Goal: Information Seeking & Learning: Learn about a topic

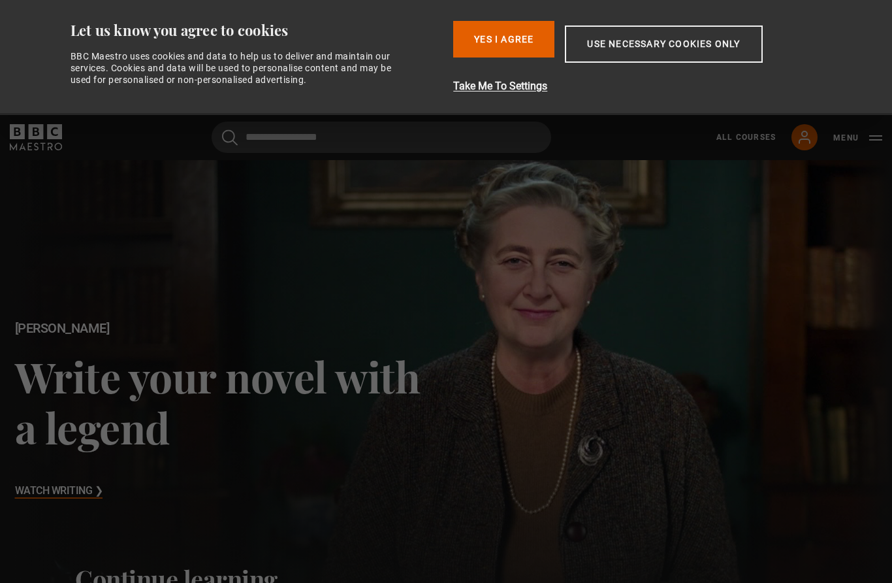
click at [515, 42] on button "Yes I Agree" at bounding box center [503, 39] width 101 height 37
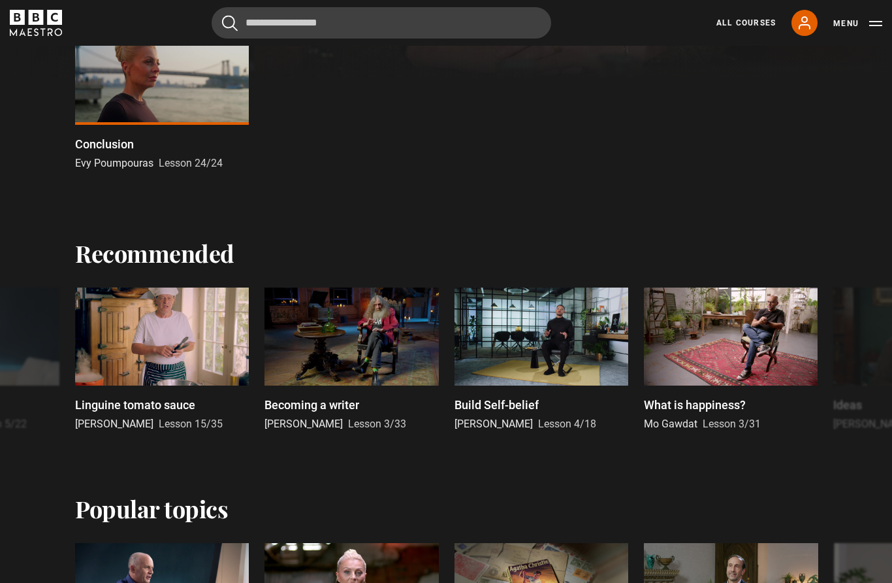
scroll to position [476, 0]
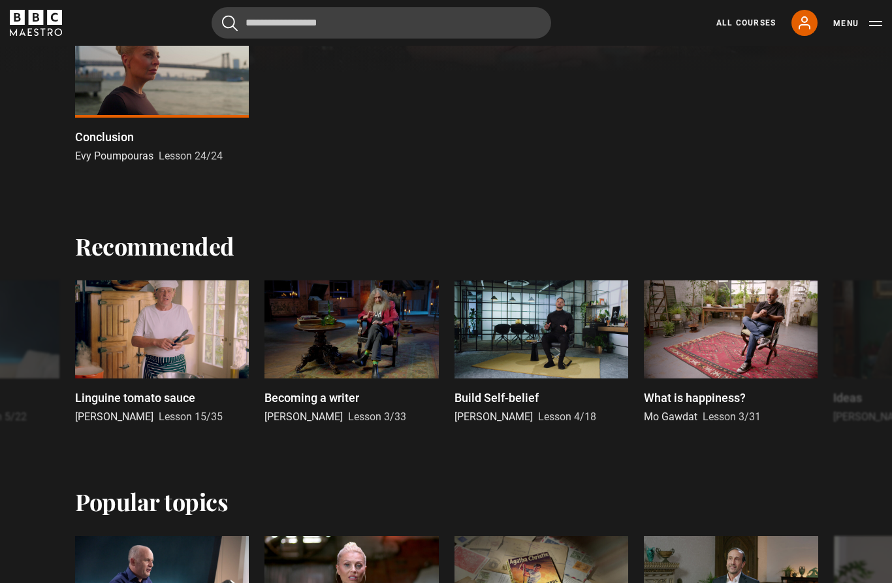
click at [708, 392] on p "What is happiness?" at bounding box center [695, 398] width 102 height 18
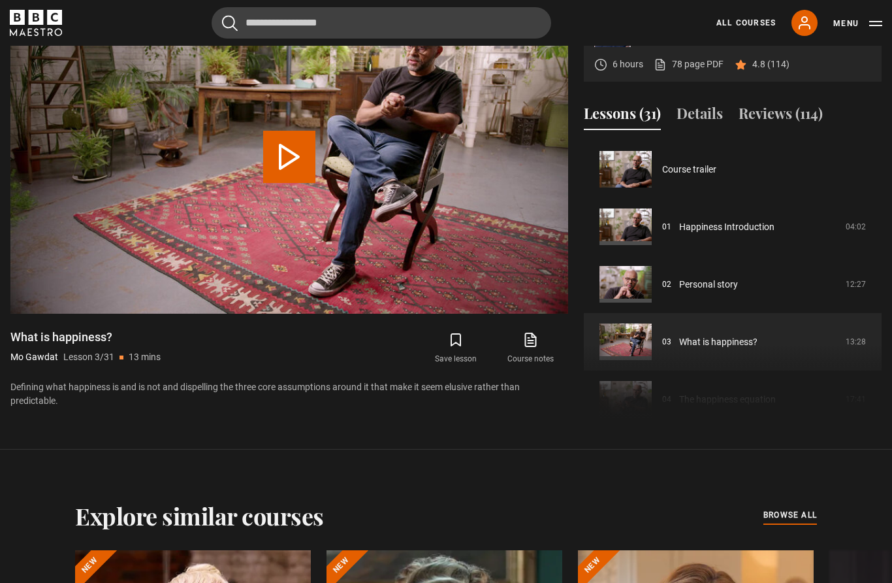
click at [733, 234] on link "Happiness Introduction" at bounding box center [726, 227] width 95 height 14
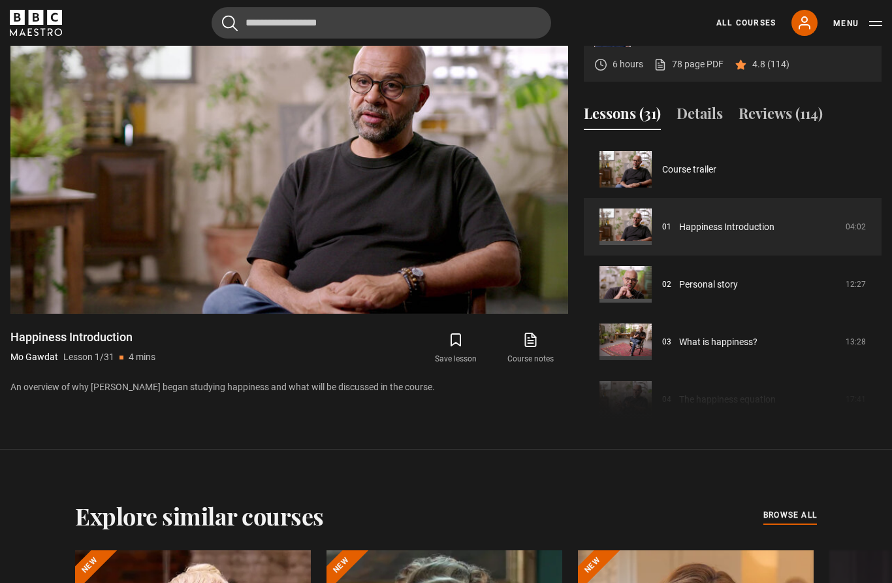
click at [487, 159] on video-js "Video Player is loading. Play Lesson Happiness Introduction 10s Skip Back 10 se…" at bounding box center [289, 157] width 558 height 314
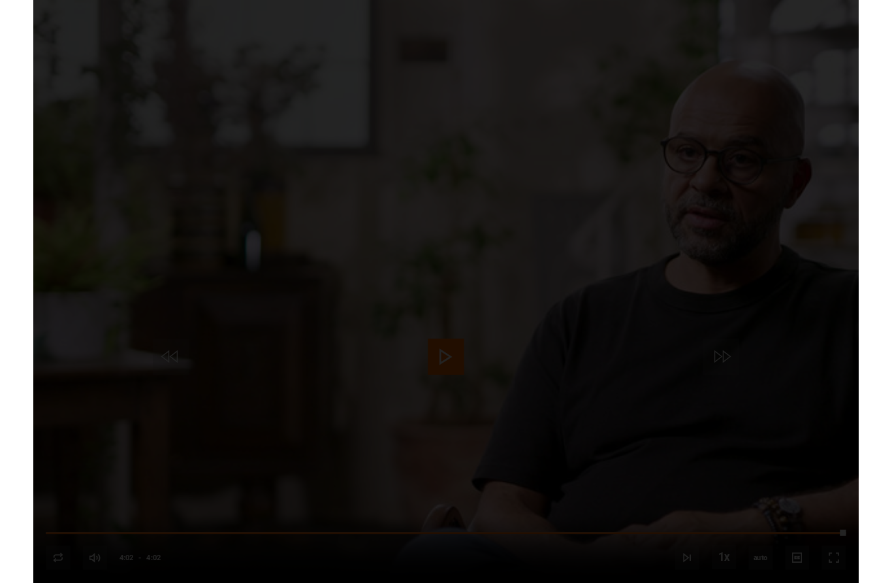
scroll to position [642, 0]
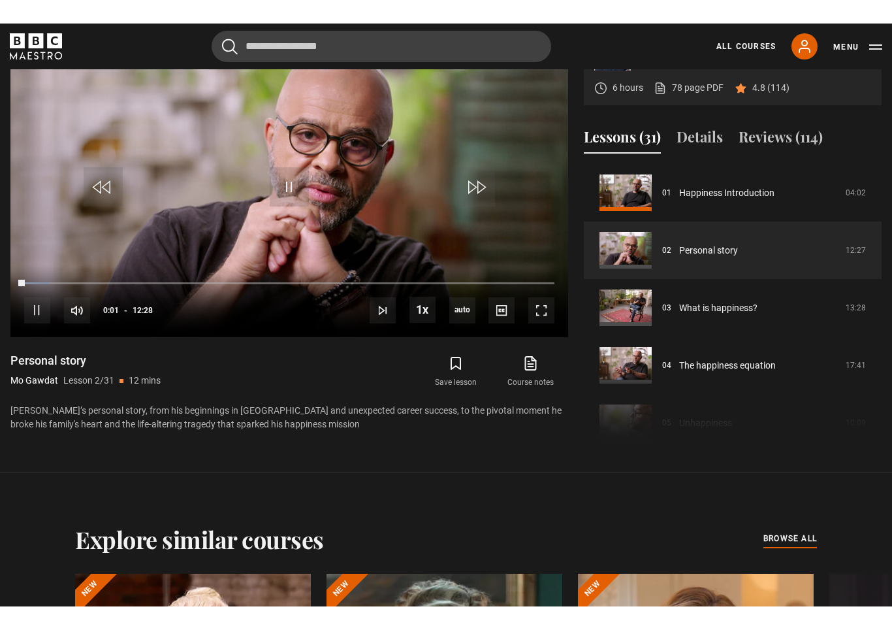
scroll to position [21, 0]
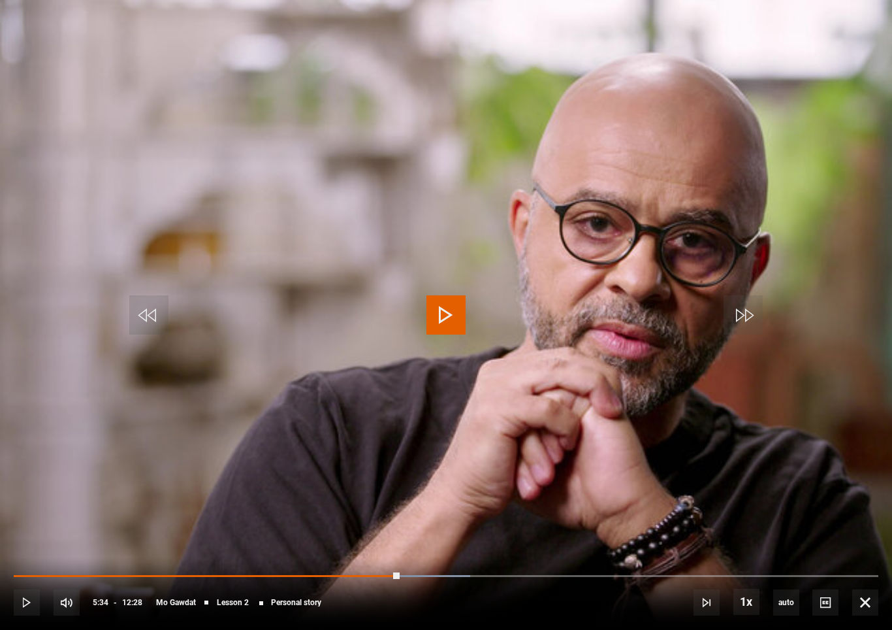
click at [424, 291] on video-js "Video Player is loading. Play Lesson Personal story 10s Skip Back 10 seconds Pl…" at bounding box center [446, 315] width 892 height 630
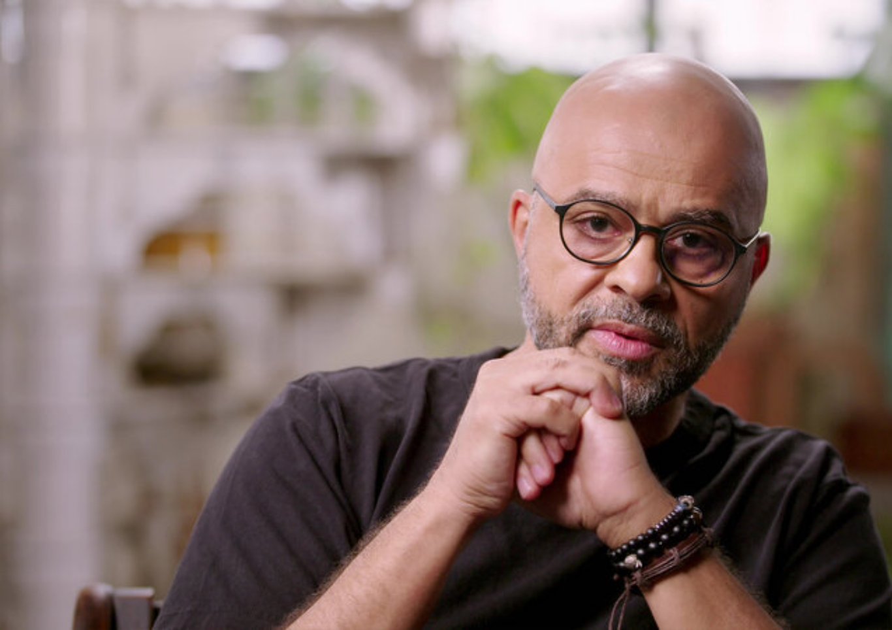
click at [483, 277] on video-js "Video Player is loading. Play Lesson Personal story 10s Skip Back 10 seconds Pa…" at bounding box center [446, 315] width 892 height 630
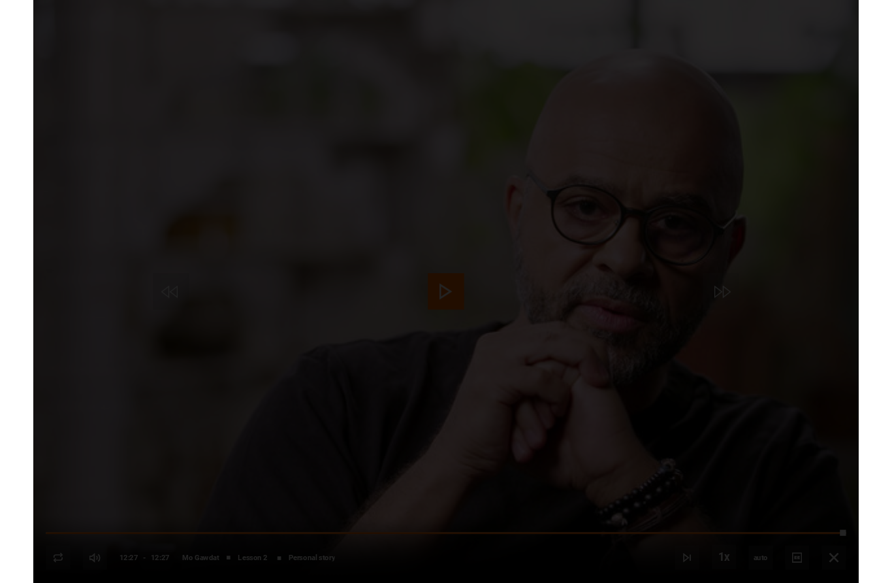
scroll to position [642, 0]
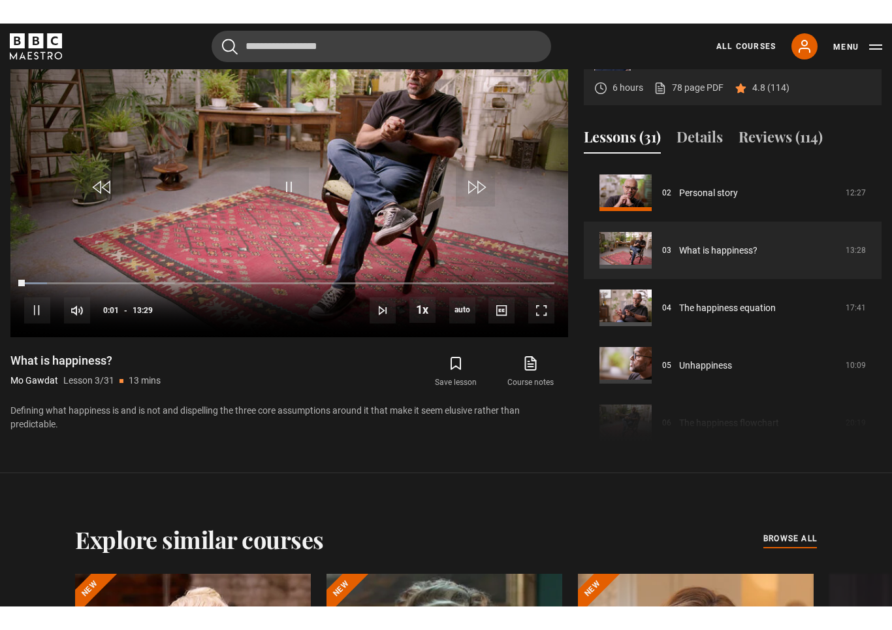
scroll to position [21, 0]
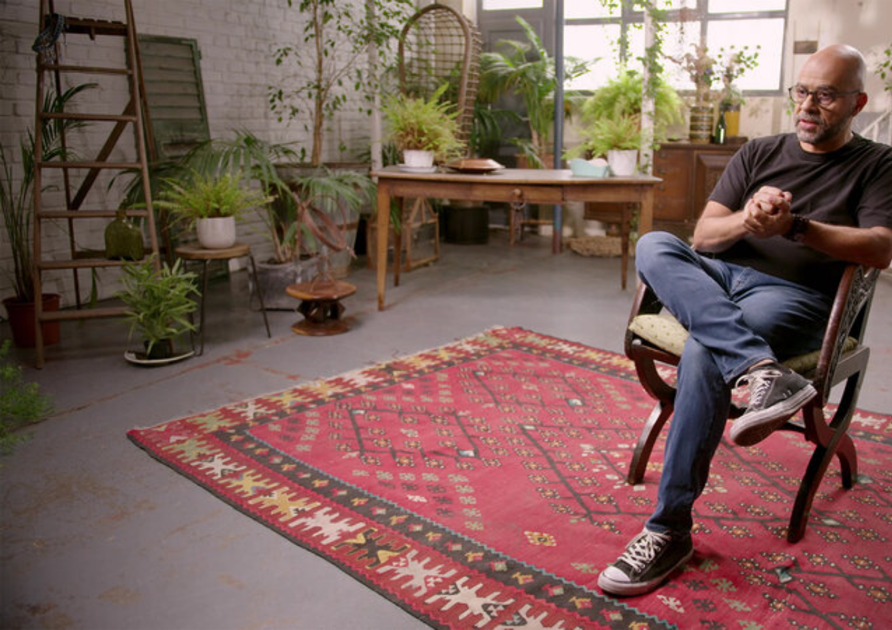
click at [468, 273] on video-js "Video Player is loading. Play Lesson What is happiness? 10s Skip Back 10 second…" at bounding box center [446, 315] width 892 height 630
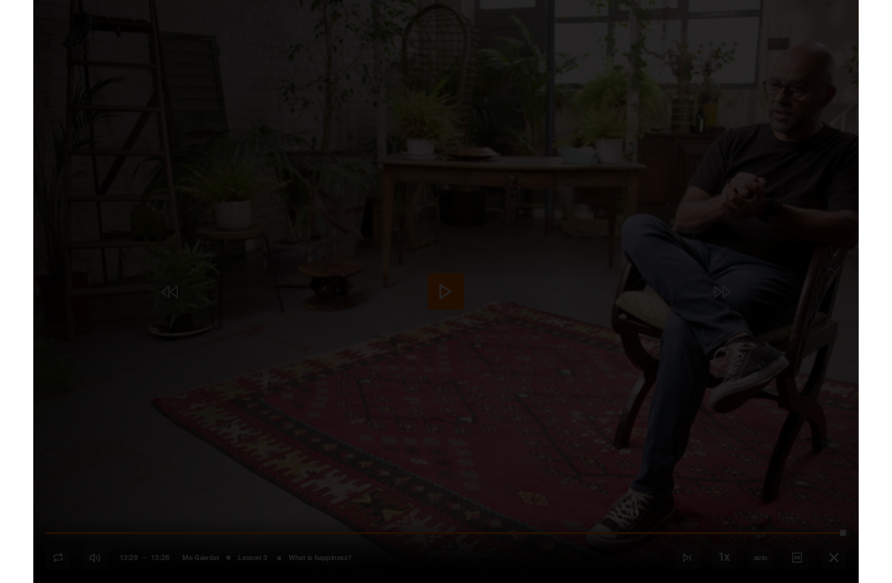
scroll to position [642, 0]
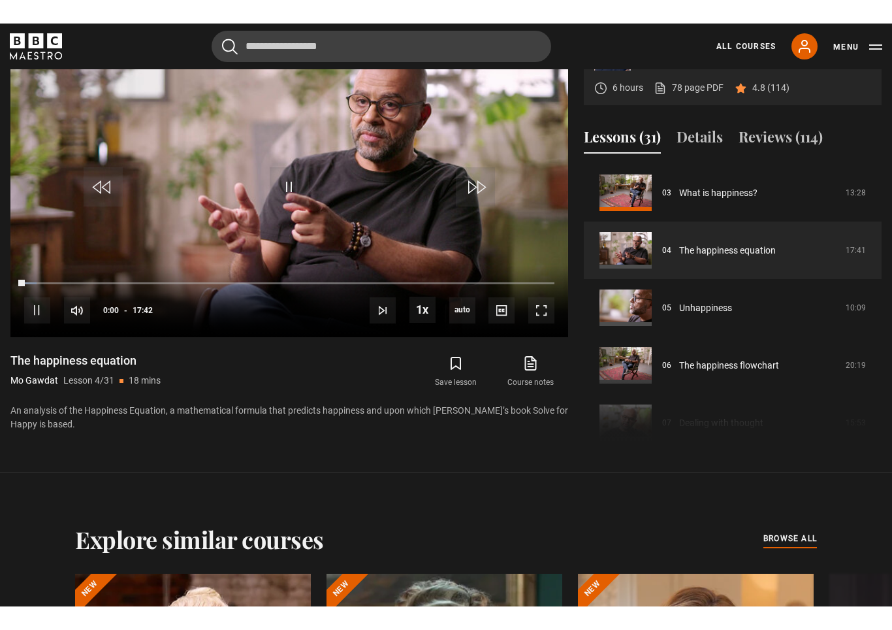
scroll to position [21, 0]
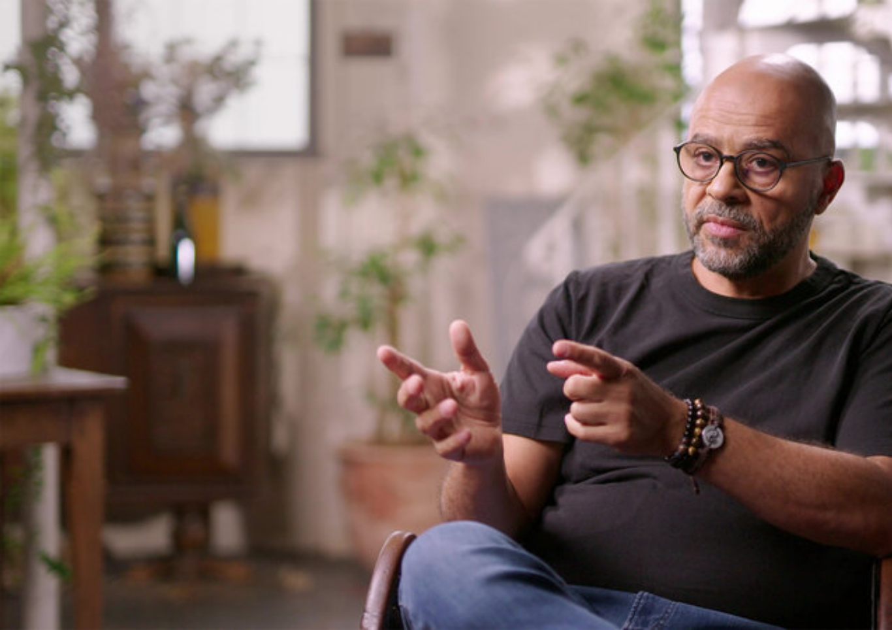
click at [480, 289] on video-js "Video Player is loading. Play Lesson The happiness equation 10s Skip Back 10 se…" at bounding box center [446, 315] width 892 height 630
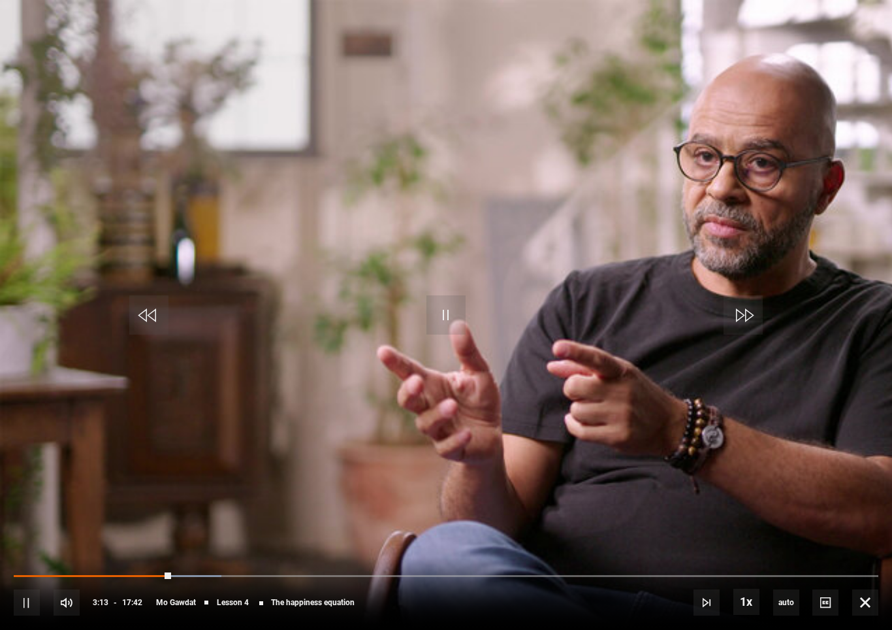
click at [454, 312] on span "Video Player" at bounding box center [446, 314] width 39 height 39
click at [449, 310] on span "Video Player" at bounding box center [446, 314] width 39 height 39
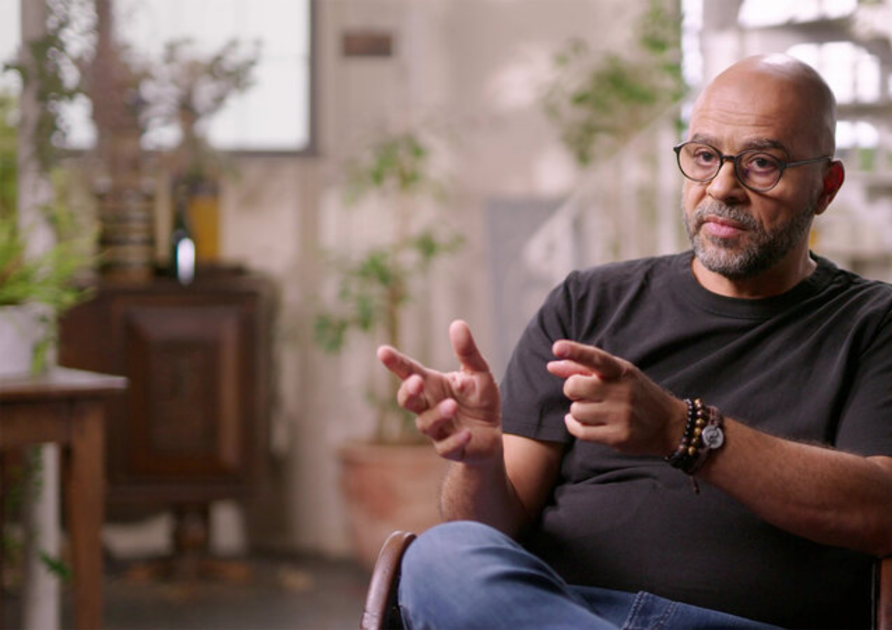
click at [404, 311] on video-js "Video Player is loading. Play Lesson The happiness equation 10s Skip Back 10 se…" at bounding box center [446, 315] width 892 height 630
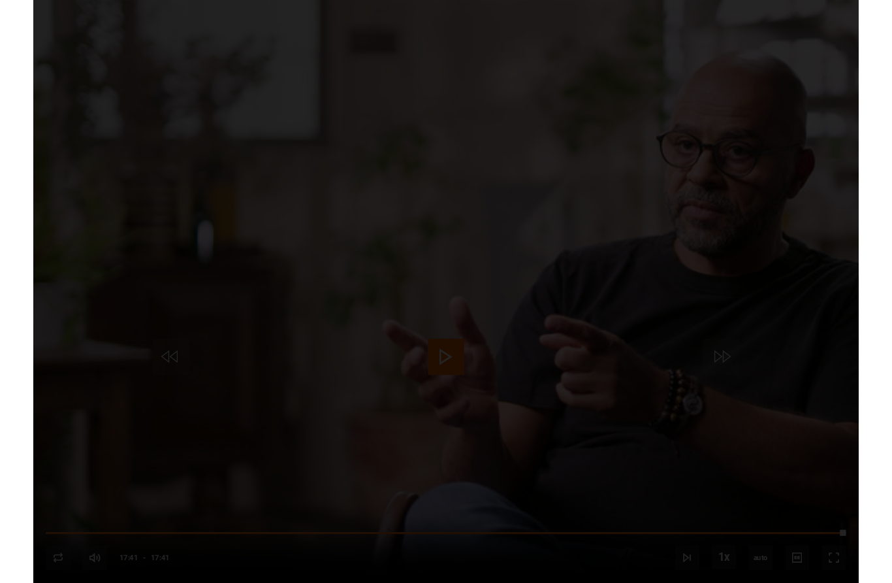
scroll to position [642, 0]
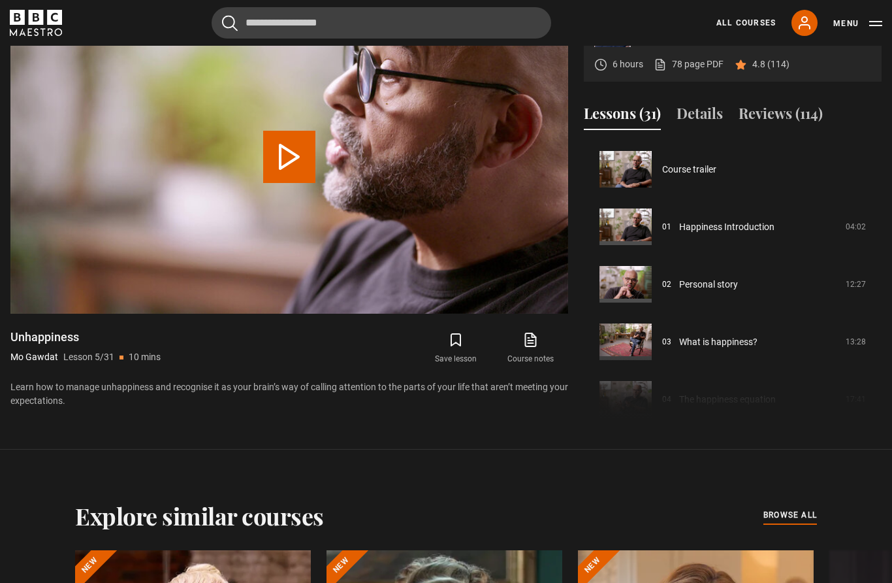
scroll to position [230, 0]
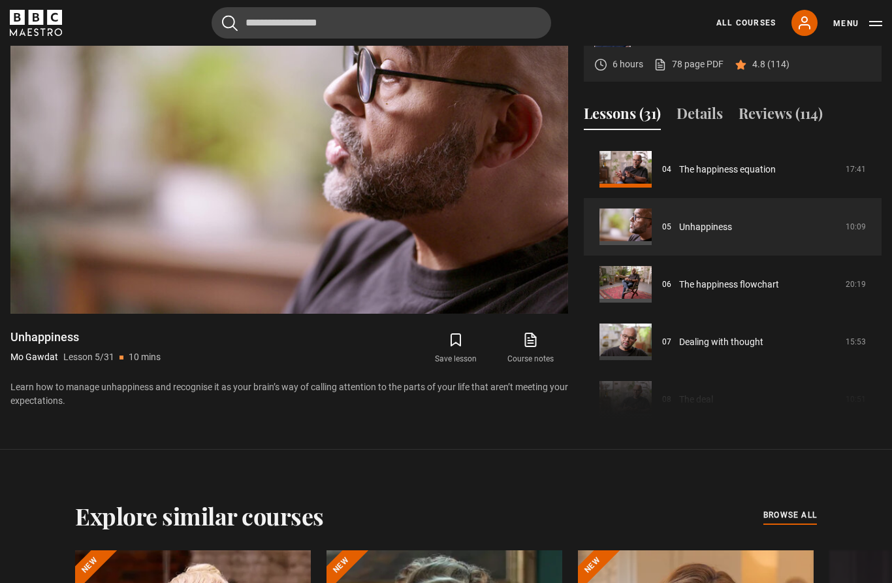
click at [394, 240] on video-js "Video Player is loading. Play Lesson Unhappiness  10s Skip Back 10 seconds Paus…" at bounding box center [289, 157] width 558 height 314
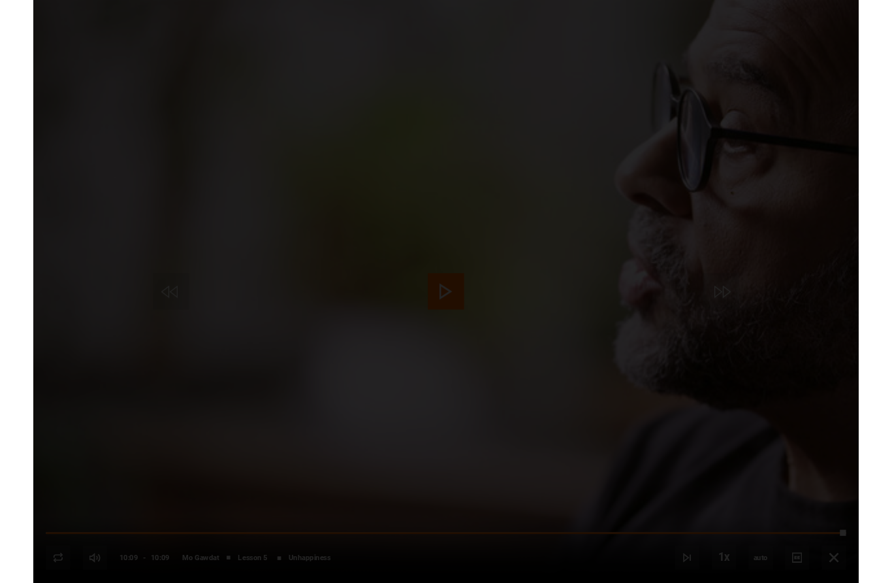
scroll to position [642, 0]
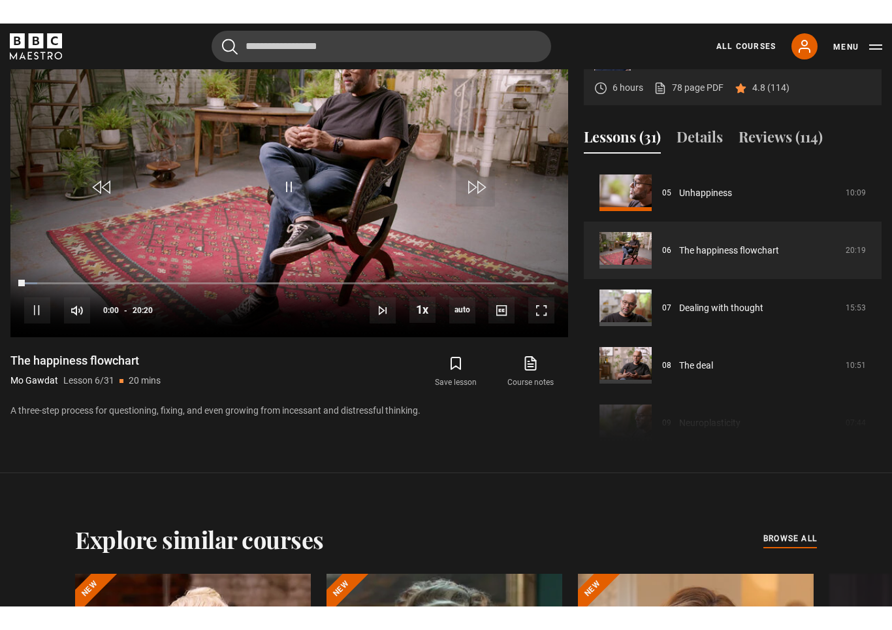
scroll to position [21, 0]
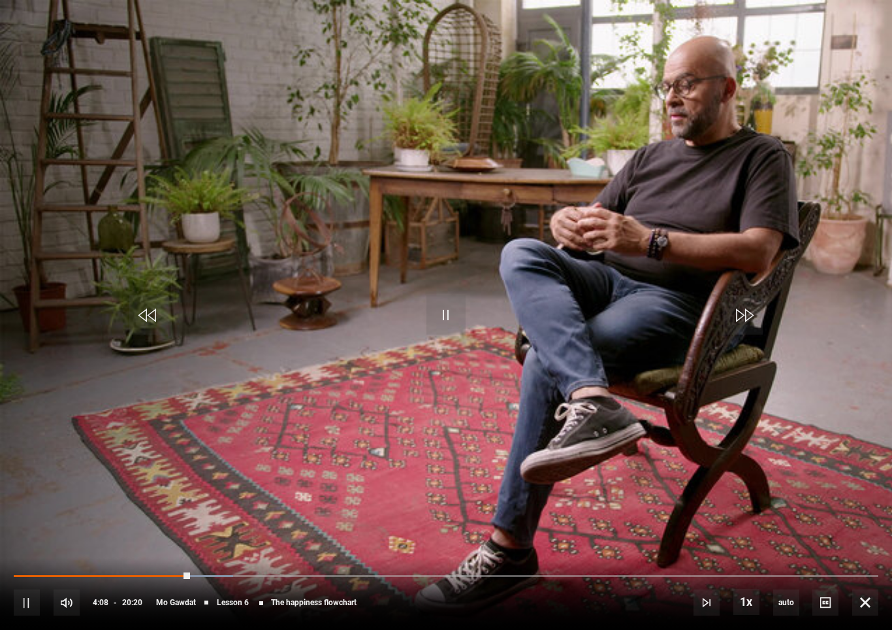
click at [78, 151] on video-js "Video Player is loading. Play Lesson The happiness flowchart 10s Skip Back 10 s…" at bounding box center [446, 315] width 892 height 630
click at [401, 313] on video-js "Video Player is loading. Play Lesson The happiness flowchart 10s Skip Back 10 s…" at bounding box center [446, 315] width 892 height 630
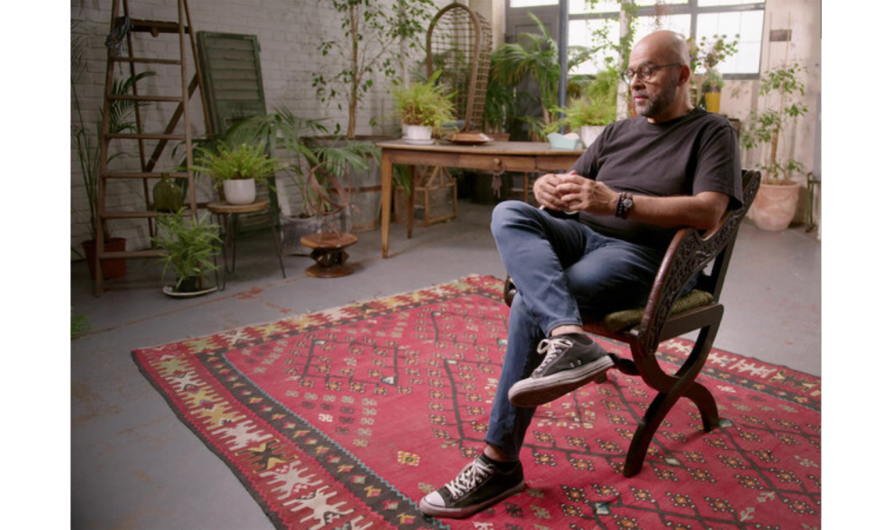
scroll to position [0, 0]
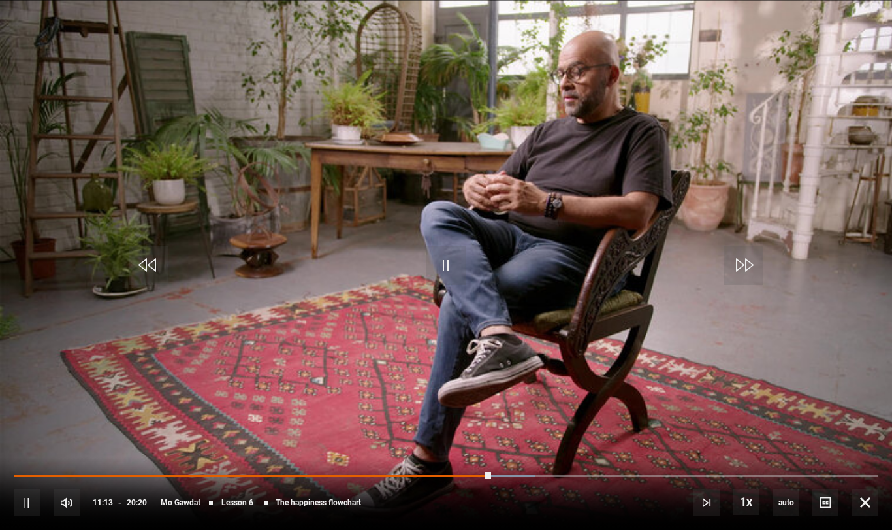
click at [599, 122] on video-js "Video Player is loading. Play Lesson The happiness flowchart 10s Skip Back 10 s…" at bounding box center [446, 265] width 892 height 530
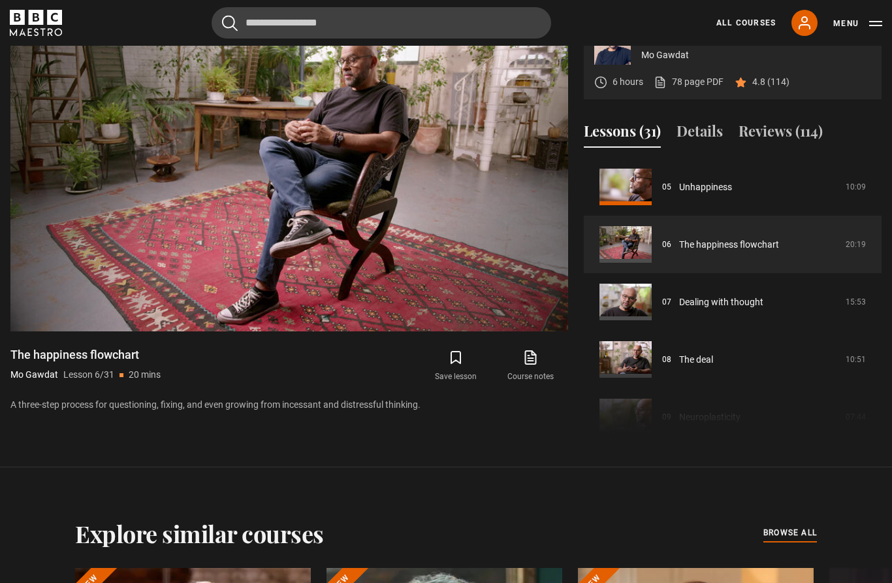
scroll to position [616, 0]
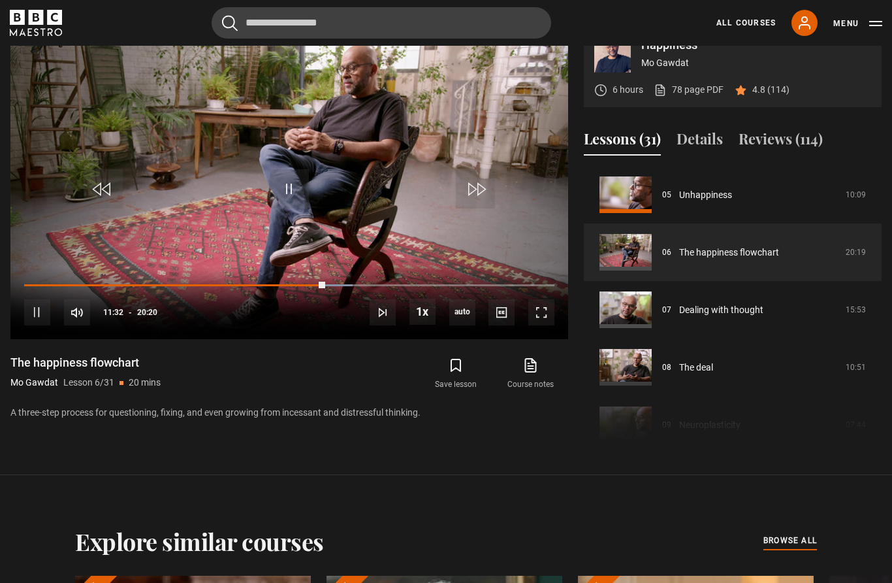
click at [463, 130] on video-js "Video Player is loading. Play Lesson The happiness flowchart 10s Skip Back 10 s…" at bounding box center [289, 182] width 558 height 314
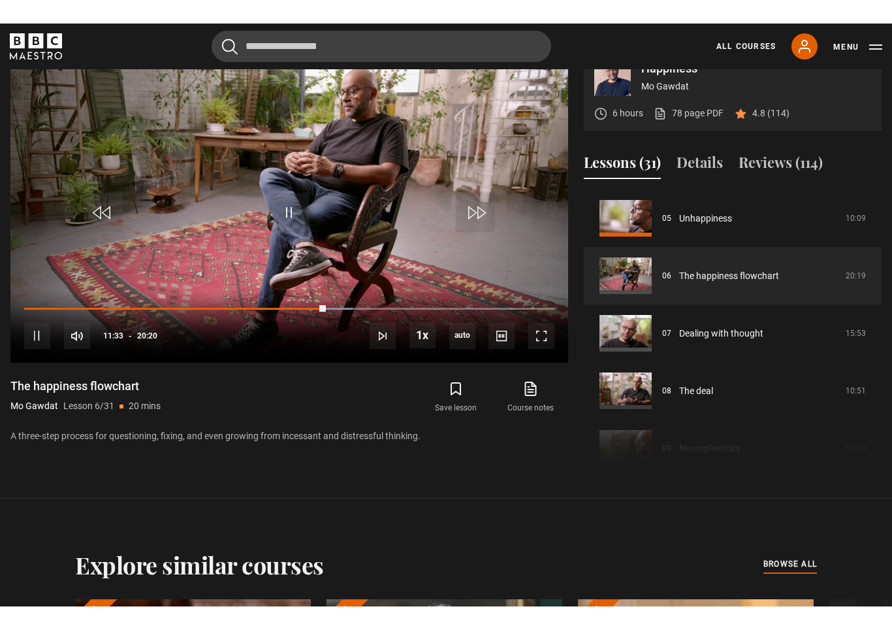
scroll to position [21, 0]
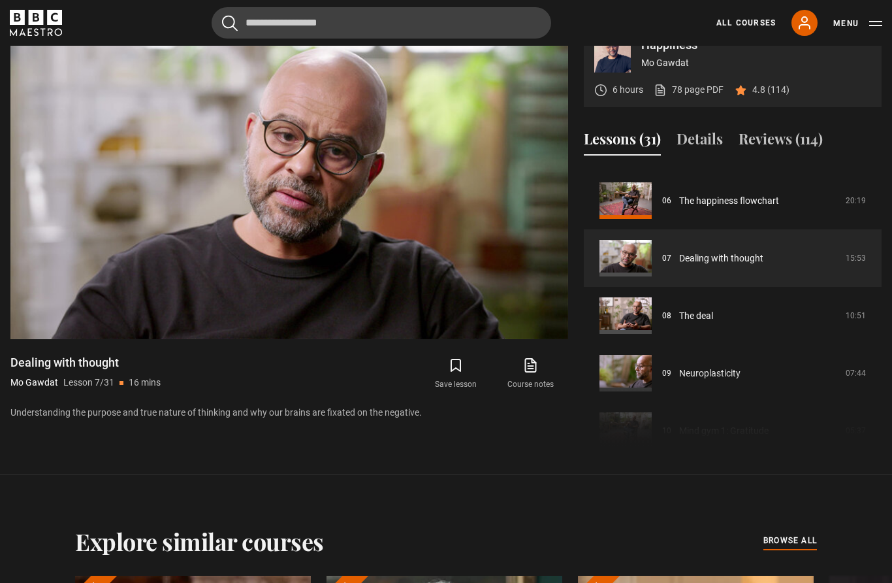
scroll to position [340, 0]
click at [504, 310] on video-js "Video Player is loading. Play Lesson Dealing with thought  10s Skip Back 10 sec…" at bounding box center [289, 182] width 558 height 314
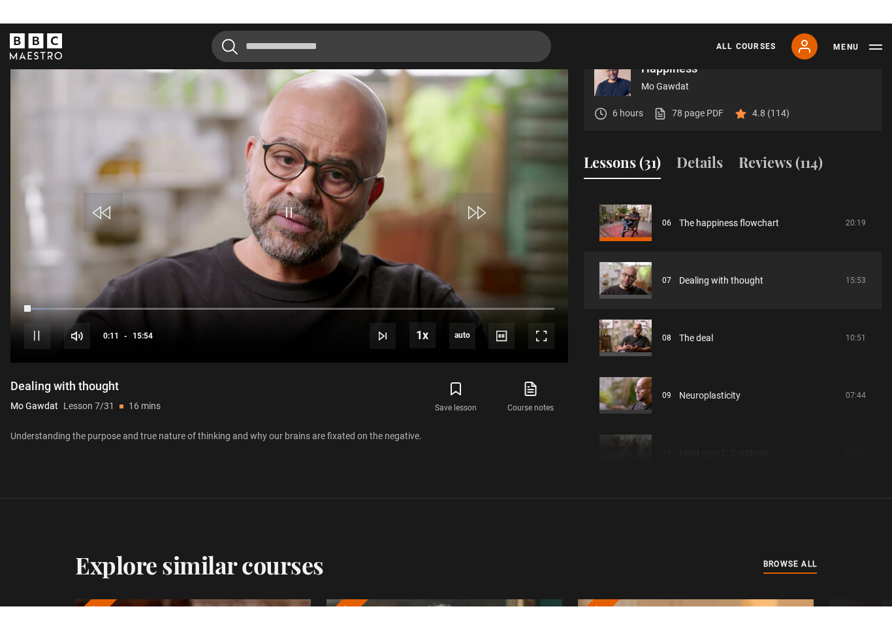
scroll to position [21, 0]
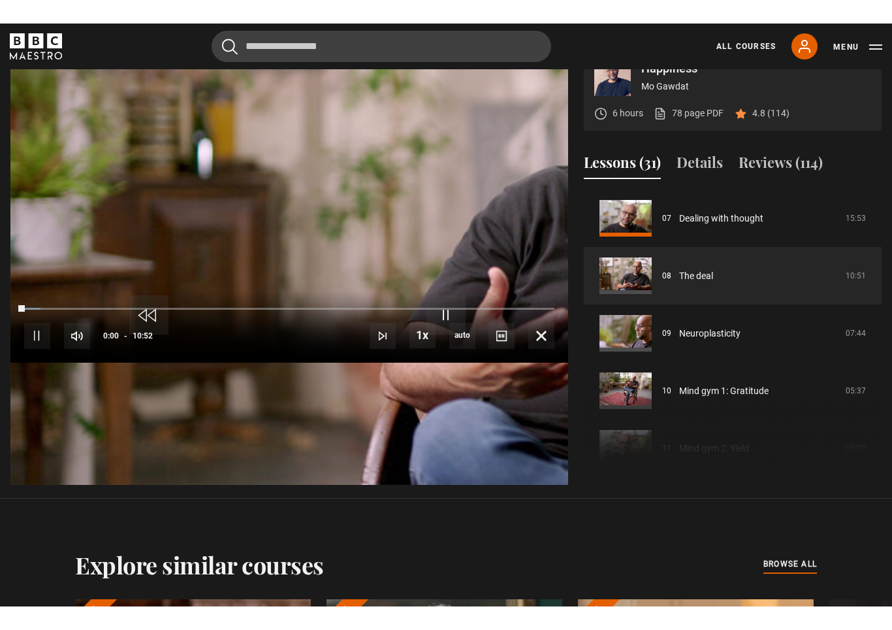
scroll to position [21, 0]
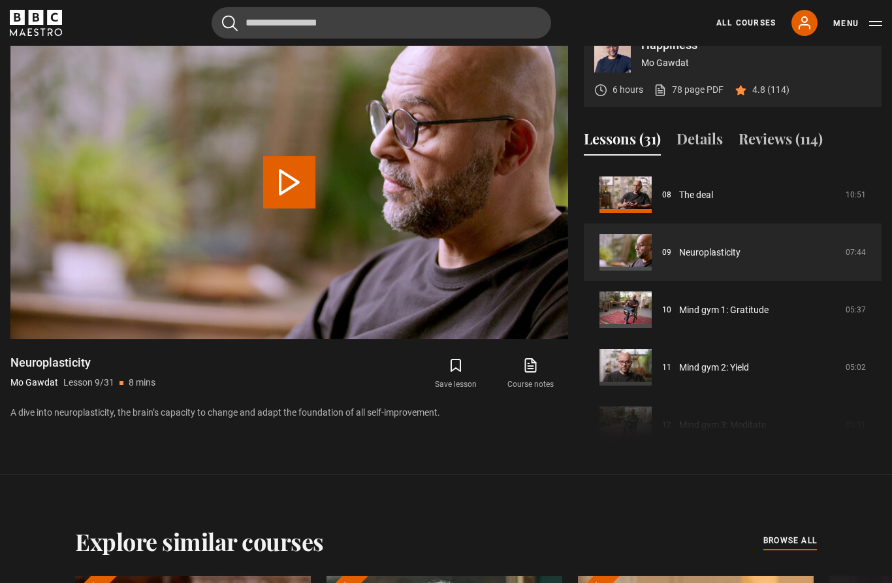
scroll to position [460, 0]
click at [776, 97] on p "4.8 (114)" at bounding box center [771, 90] width 37 height 14
click at [778, 97] on p "4.8 (114)" at bounding box center [771, 90] width 37 height 14
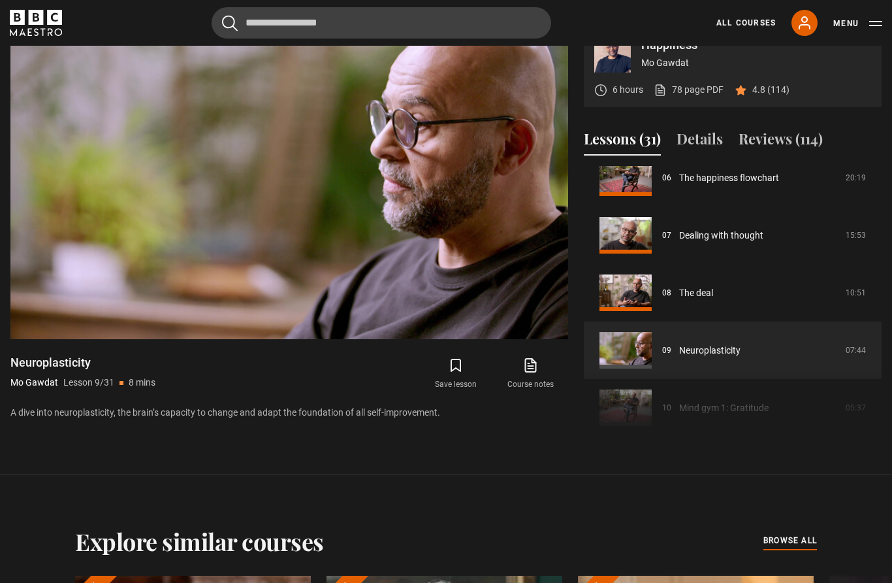
scroll to position [372, 0]
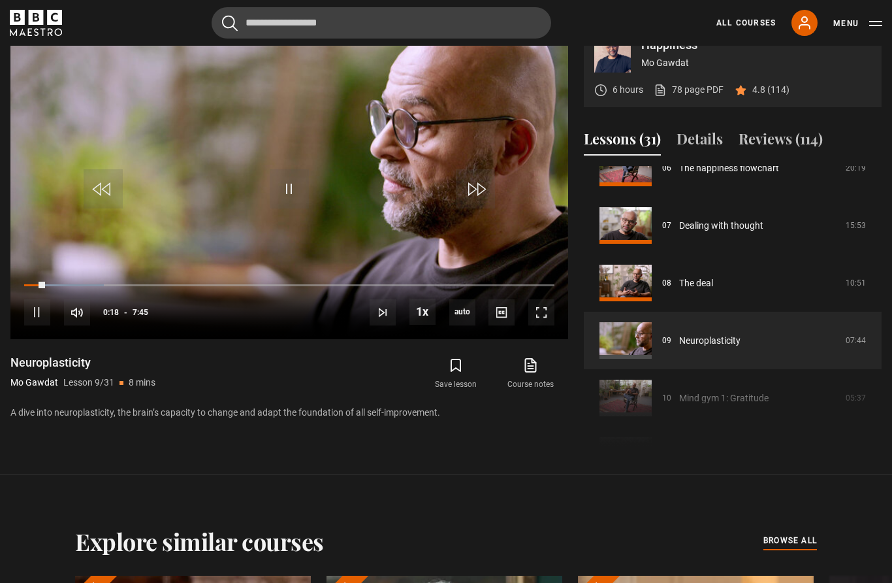
click at [498, 206] on video-js "Video Player is loading. Play Lesson Neuroplasticity  10s Skip Back 10 seconds …" at bounding box center [289, 182] width 558 height 314
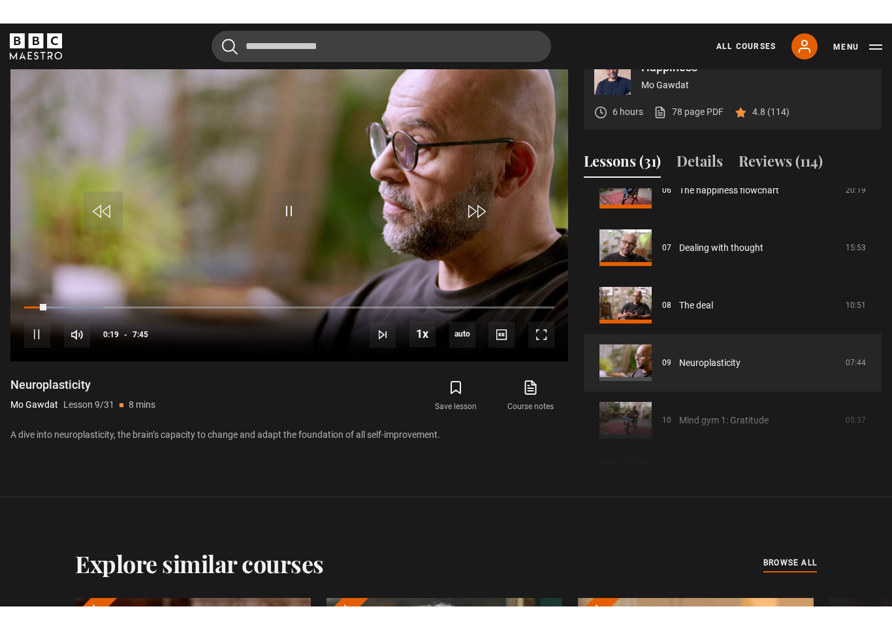
scroll to position [21, 0]
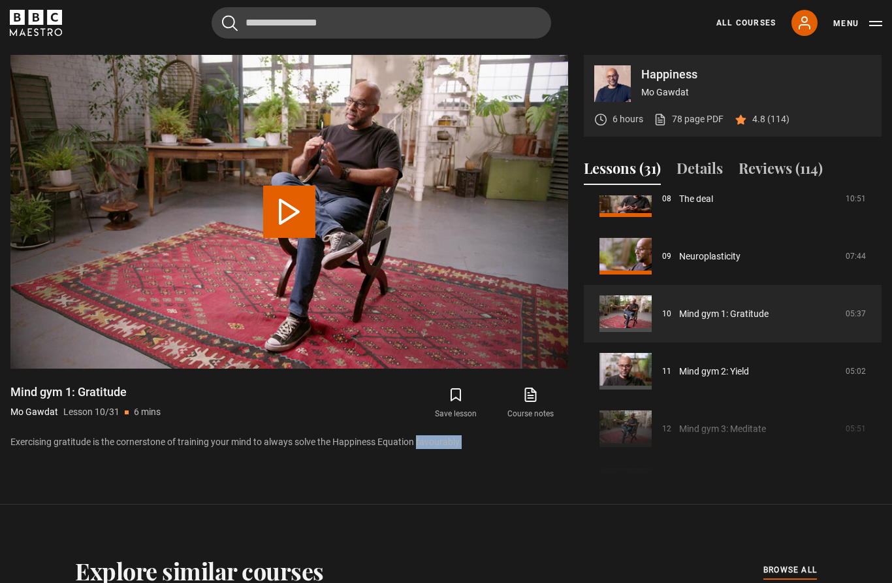
scroll to position [481, 0]
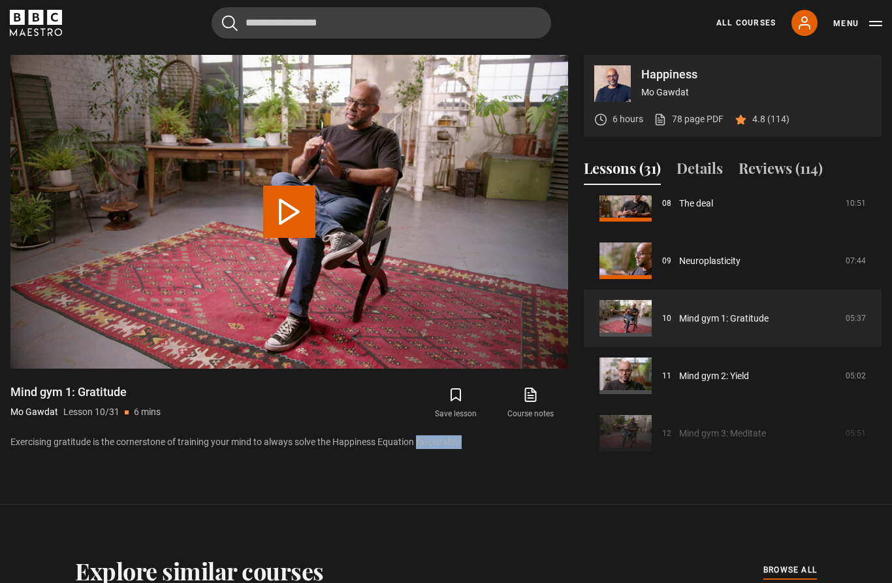
click at [378, 422] on div "Save lesson Course notes opens in new tab" at bounding box center [433, 403] width 272 height 38
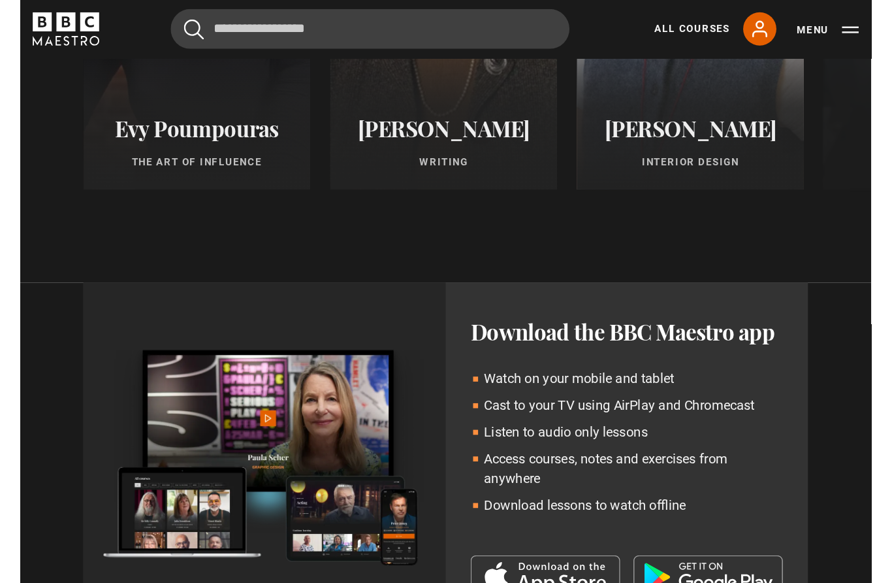
scroll to position [1716, 0]
